Goal: Task Accomplishment & Management: Complete application form

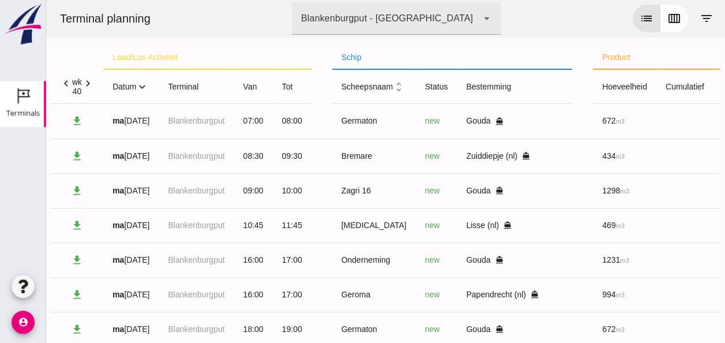
scroll to position [278, 0]
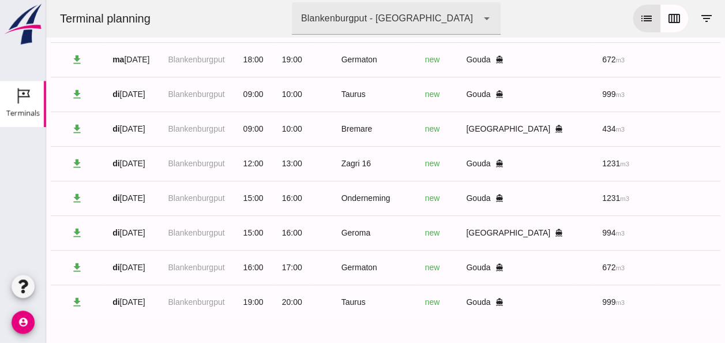
click at [708, 318] on div "laad/los activiteit schip product acties chevron_left wk 40 chevron_right datum…" at bounding box center [386, 55] width 670 height 575
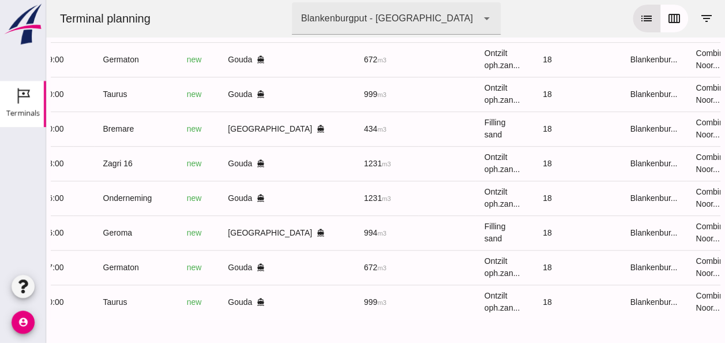
scroll to position [0, 305]
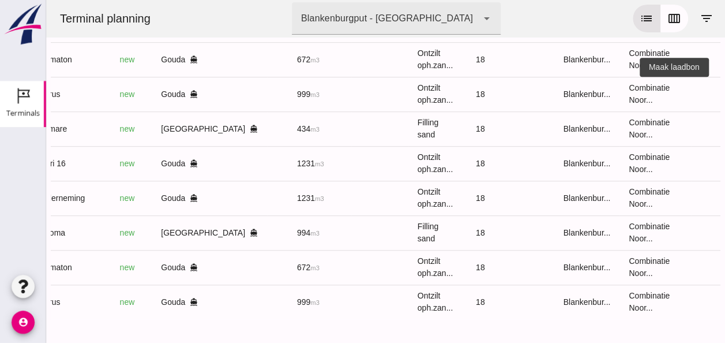
click at [725, 89] on icon "receipt_long" at bounding box center [732, 94] width 10 height 10
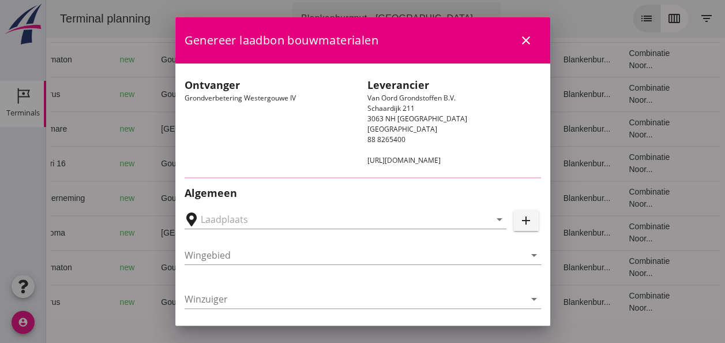
type input "Loswal Fa. J. Bos&Zonen, [GEOGRAPHIC_DATA]"
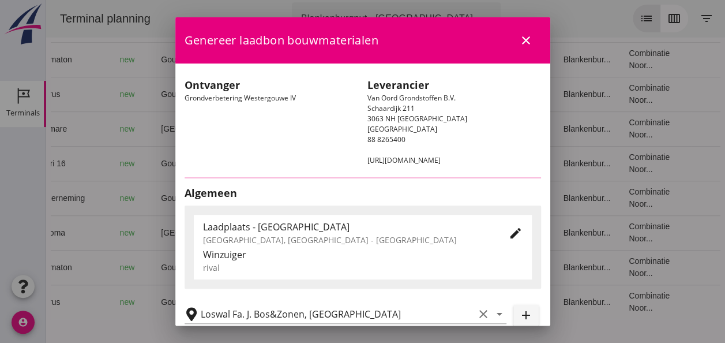
type input "Taurus"
type input "Rianne"
type input "999"
type input "Ontzilt oph.zand [75] (6120)"
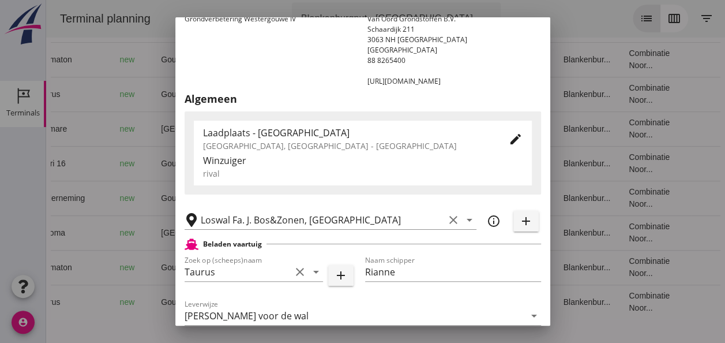
scroll to position [115, 0]
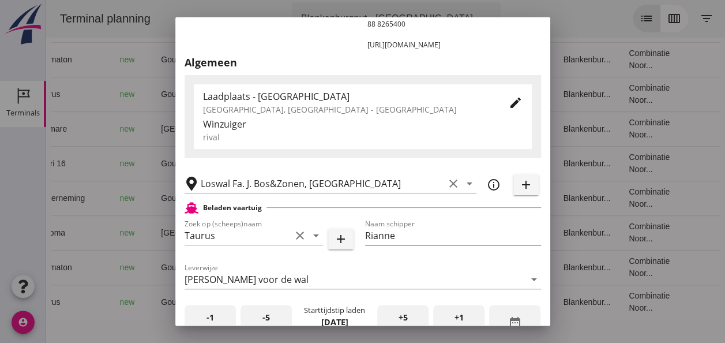
click at [395, 235] on input "Rianne" at bounding box center [453, 235] width 176 height 18
type input "R"
click at [408, 235] on input "[PERSON_NAME]" at bounding box center [453, 235] width 176 height 18
type input "[PERSON_NAME]"
click at [467, 222] on div "Naam [PERSON_NAME]" at bounding box center [453, 237] width 176 height 37
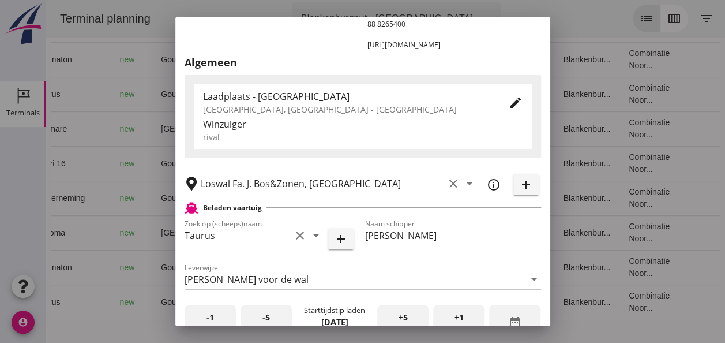
scroll to position [231, 0]
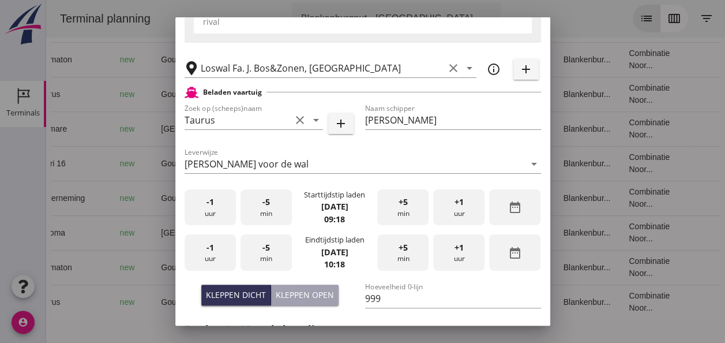
click at [209, 212] on div "-1 uur" at bounding box center [210, 207] width 51 height 36
click at [260, 209] on div "-5 min" at bounding box center [266, 207] width 51 height 36
click at [224, 261] on div "-1 uur" at bounding box center [210, 252] width 51 height 36
click at [272, 257] on div "-5 min" at bounding box center [266, 252] width 51 height 36
click at [276, 258] on div "-5 min" at bounding box center [266, 252] width 51 height 36
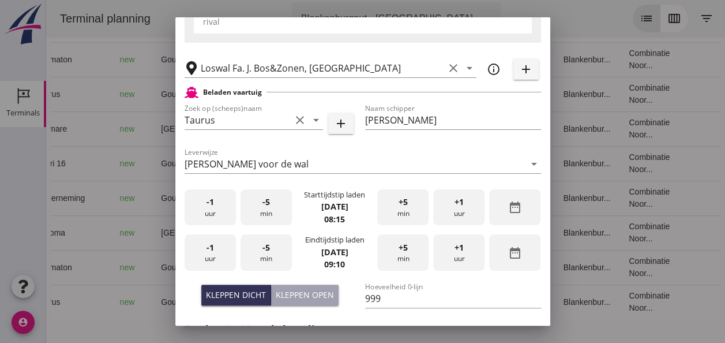
click at [277, 258] on div "-5 min" at bounding box center [266, 252] width 51 height 36
click at [252, 292] on div "Kleppen dicht" at bounding box center [236, 294] width 60 height 12
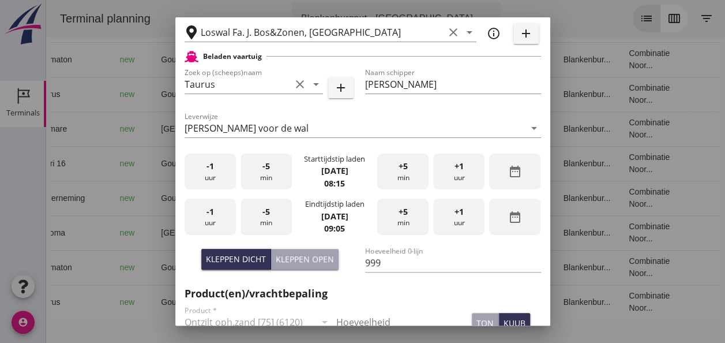
scroll to position [404, 0]
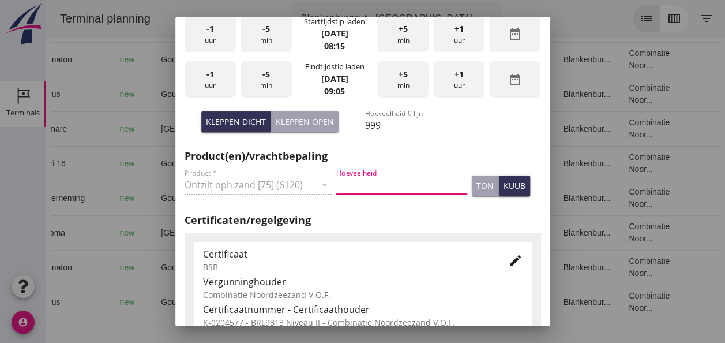
click at [359, 185] on input "Hoeveelheid" at bounding box center [401, 184] width 131 height 18
type input "999"
click at [504, 183] on div "kuub" at bounding box center [515, 185] width 22 height 12
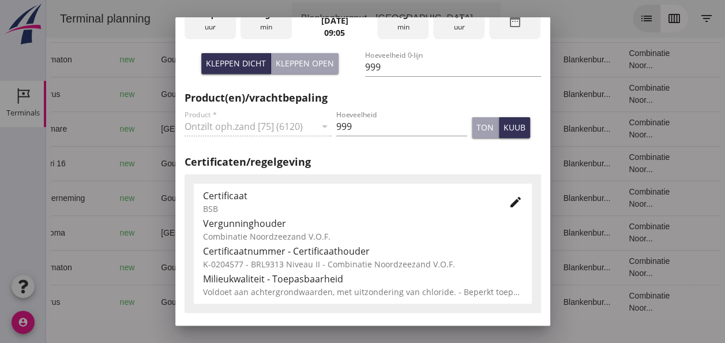
scroll to position [588, 0]
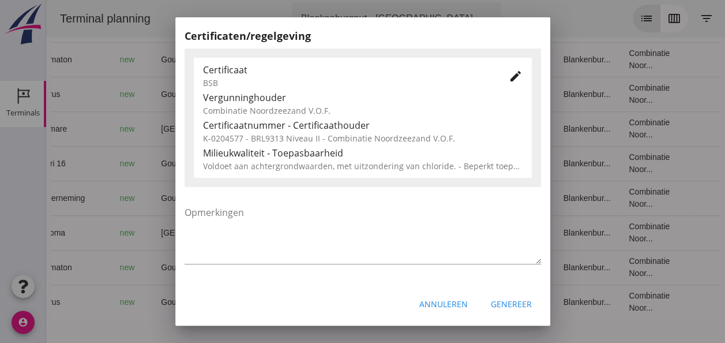
click at [511, 75] on icon "edit" at bounding box center [516, 76] width 14 height 14
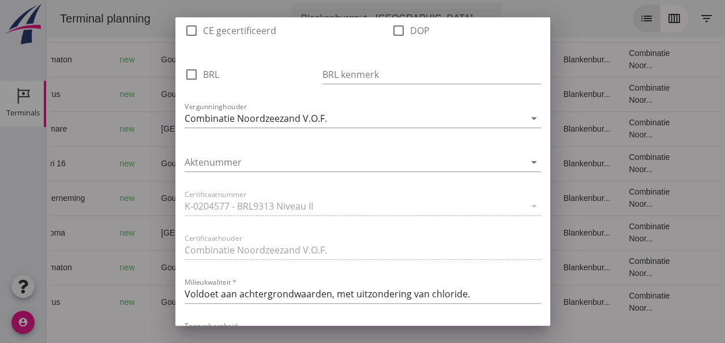
scroll to position [761, 0]
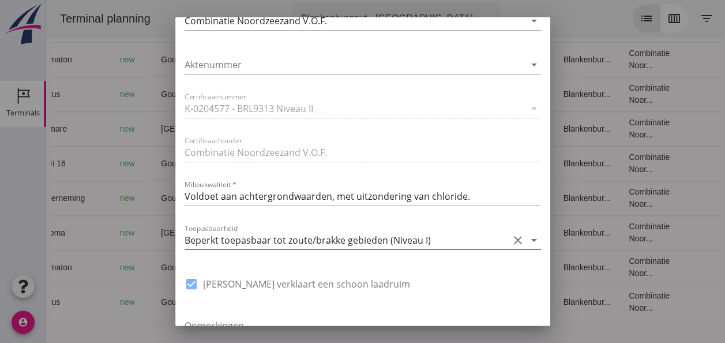
click at [527, 239] on icon "arrow_drop_down" at bounding box center [534, 240] width 14 height 14
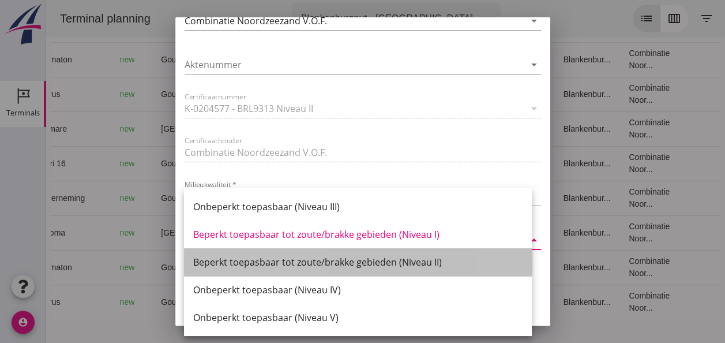
click at [435, 262] on div "Beperkt toepasbaar tot zoute/brakke gebieden (Niveau II)" at bounding box center [357, 262] width 329 height 14
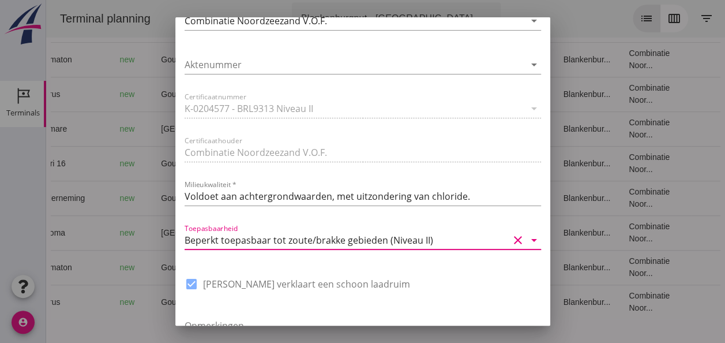
scroll to position [874, 0]
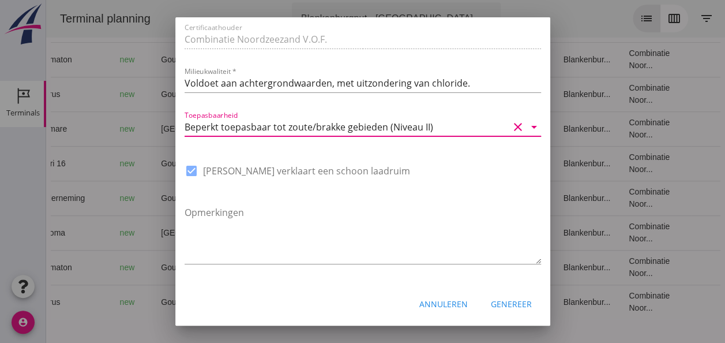
click at [504, 307] on div "Genereer" at bounding box center [511, 304] width 41 height 12
